Goal: Navigation & Orientation: Find specific page/section

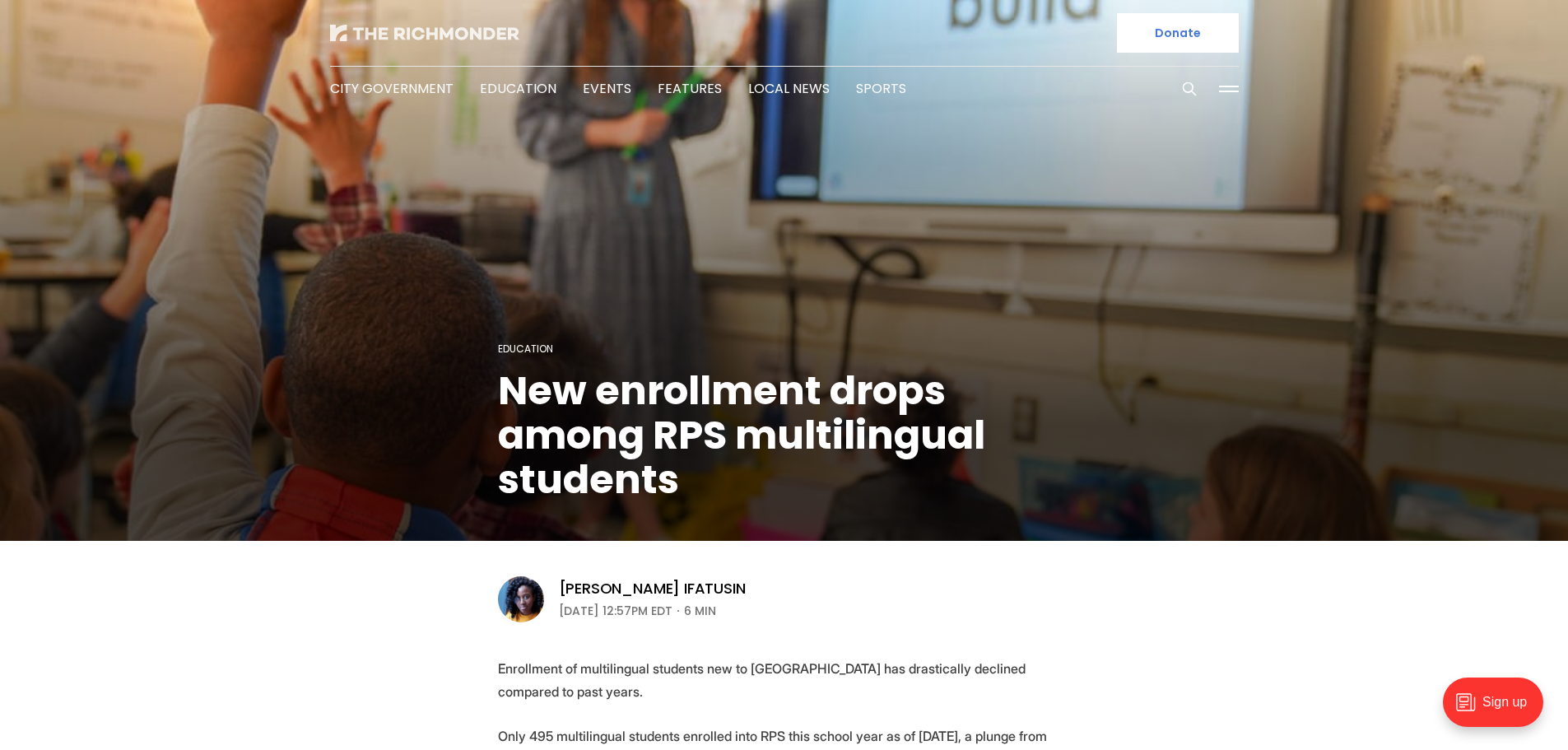
click at [447, 34] on img at bounding box center [425, 33] width 189 height 17
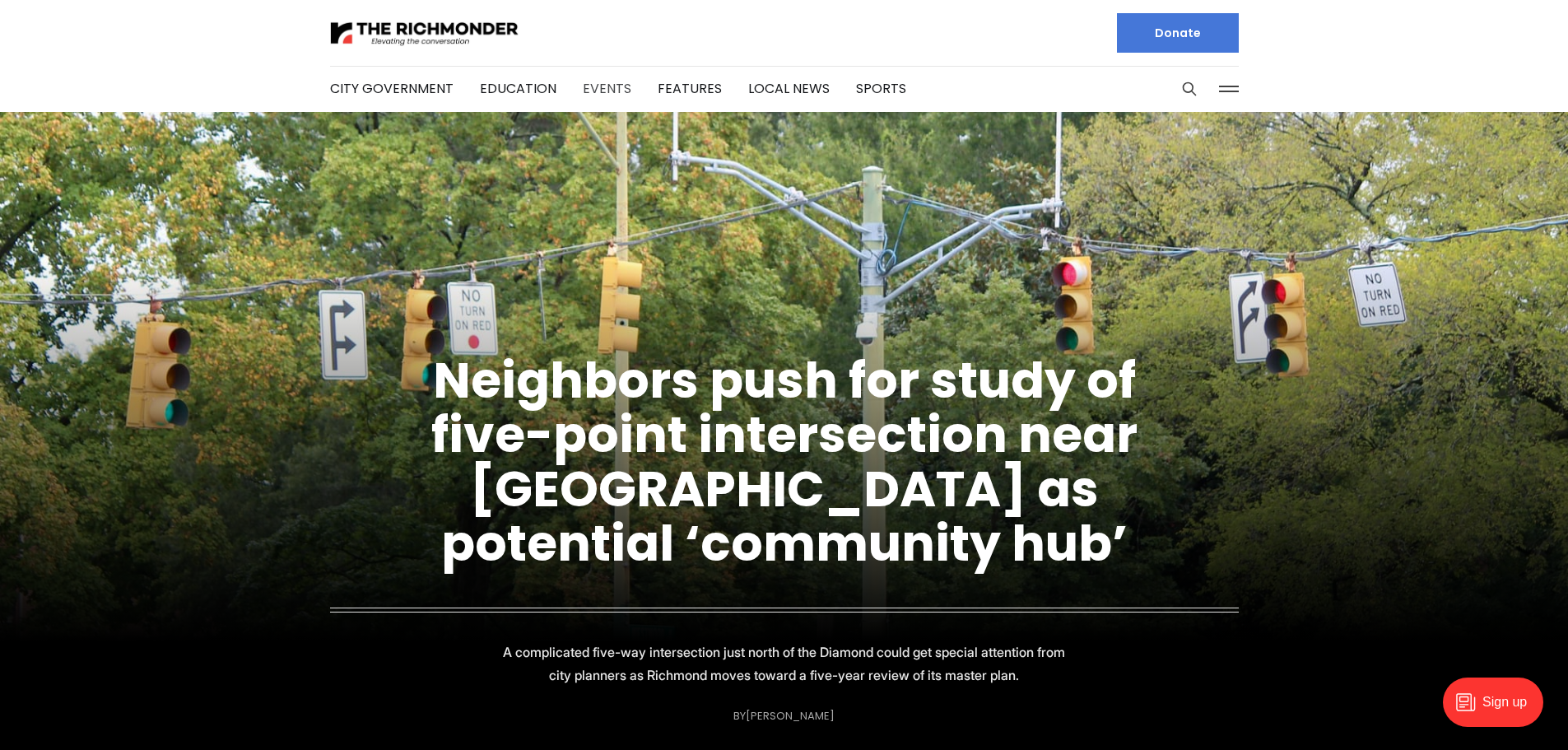
click at [612, 86] on link "Events" at bounding box center [607, 88] width 49 height 19
